Goal: Check status: Check status

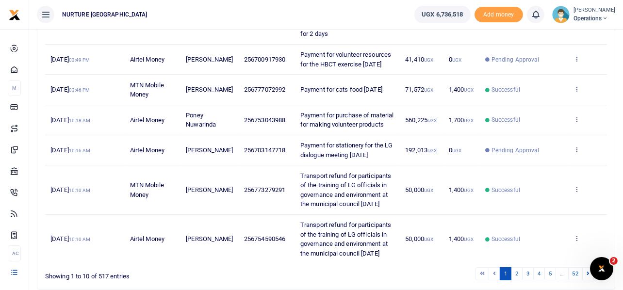
scroll to position [354, 0]
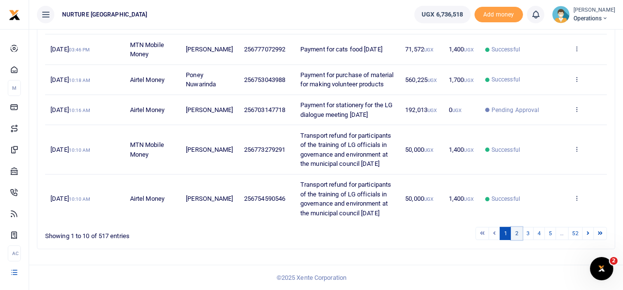
click at [518, 236] on link "2" at bounding box center [517, 233] width 12 height 13
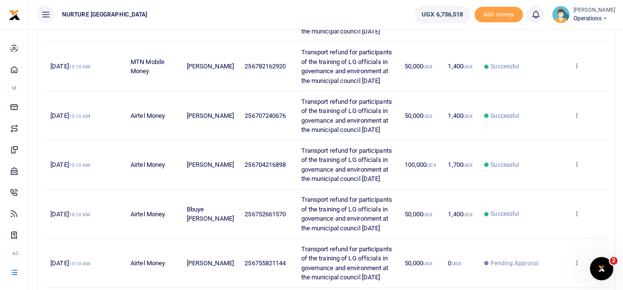
scroll to position [543, 0]
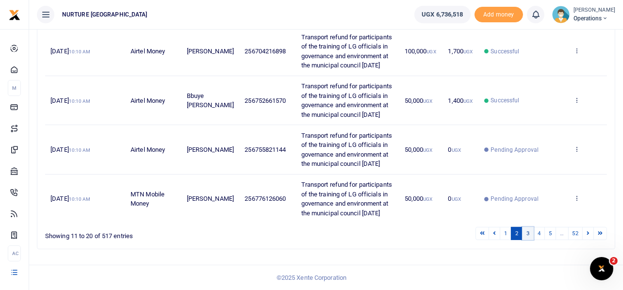
click at [529, 231] on link "3" at bounding box center [528, 233] width 12 height 13
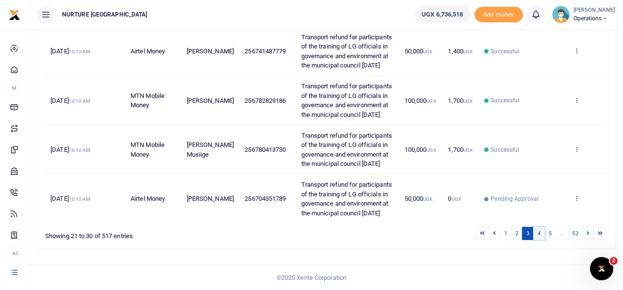
click at [540, 233] on link "4" at bounding box center [539, 233] width 12 height 13
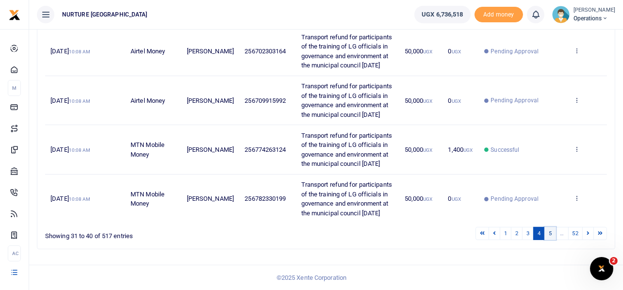
click at [550, 233] on link "5" at bounding box center [550, 233] width 12 height 13
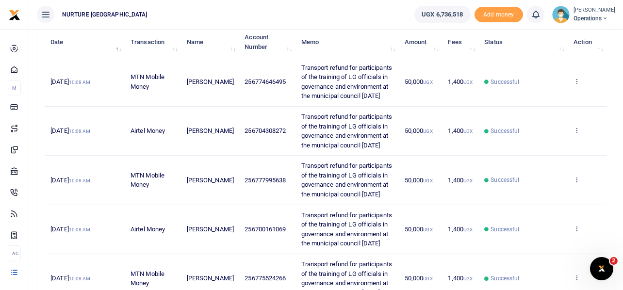
scroll to position [0, 0]
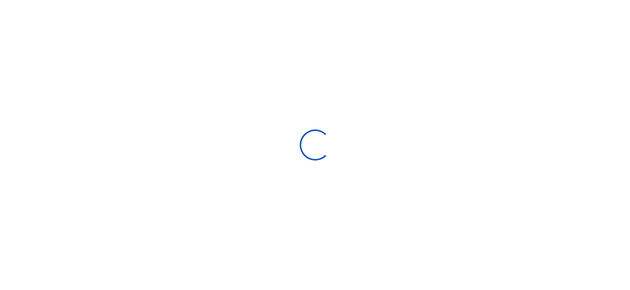
select select
type input "[DATE] - [DATE]"
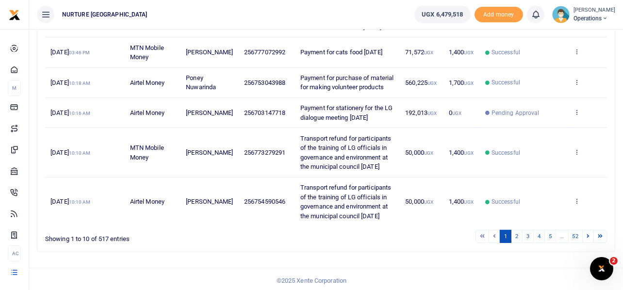
scroll to position [334, 0]
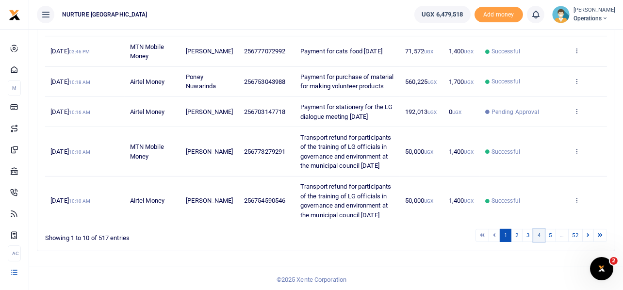
click at [538, 242] on link "4" at bounding box center [539, 235] width 12 height 13
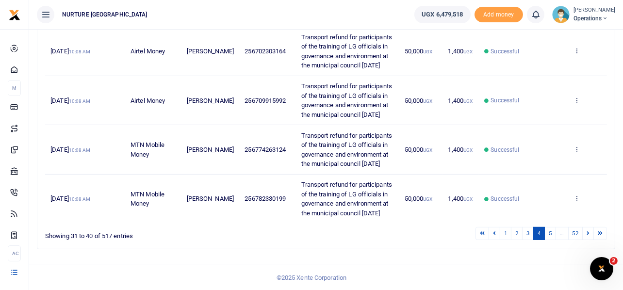
scroll to position [543, 0]
click at [549, 234] on link "5" at bounding box center [550, 233] width 12 height 13
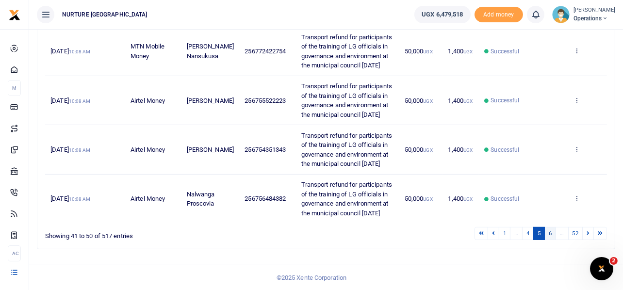
click at [548, 235] on link "6" at bounding box center [550, 233] width 12 height 13
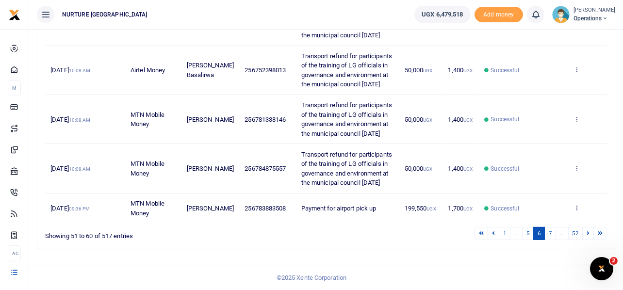
scroll to position [515, 0]
click at [502, 235] on link "1" at bounding box center [505, 233] width 12 height 13
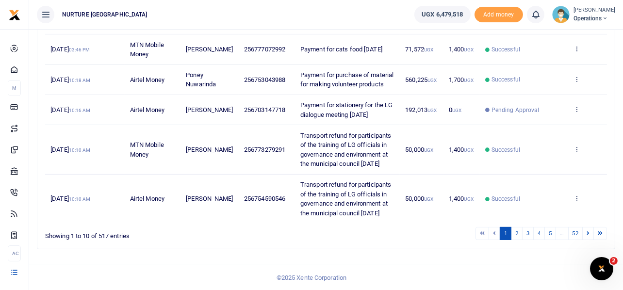
scroll to position [0, 0]
